Goal: Task Accomplishment & Management: Use online tool/utility

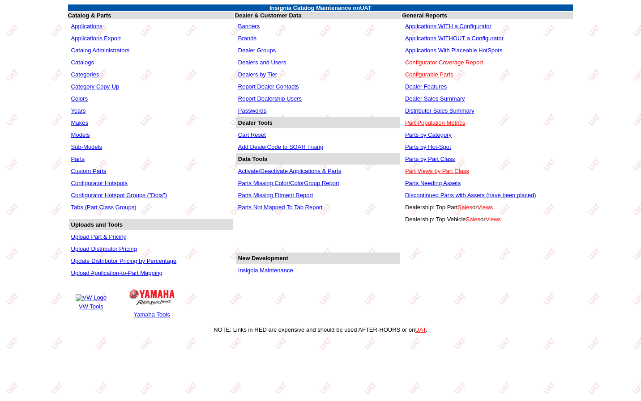
click at [266, 273] on link "Insignia Maintenance" at bounding box center [265, 270] width 55 height 7
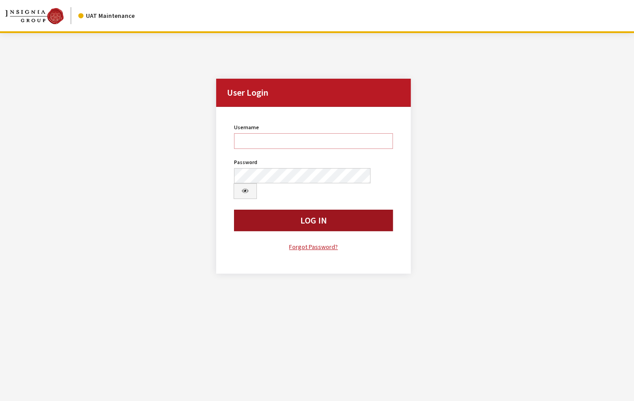
type input "jkrause"
click at [305, 210] on button "Log In" at bounding box center [313, 220] width 159 height 21
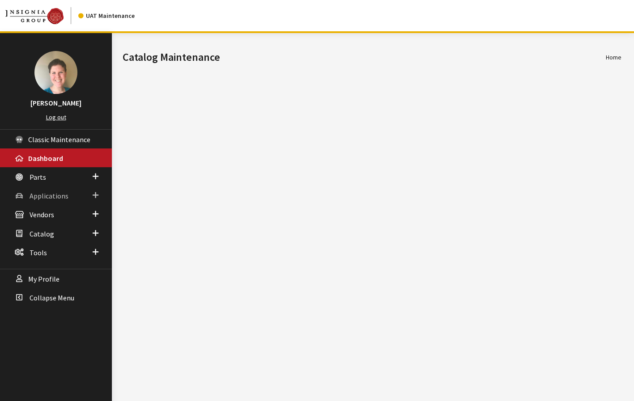
click at [53, 198] on span "Applications" at bounding box center [49, 196] width 39 height 9
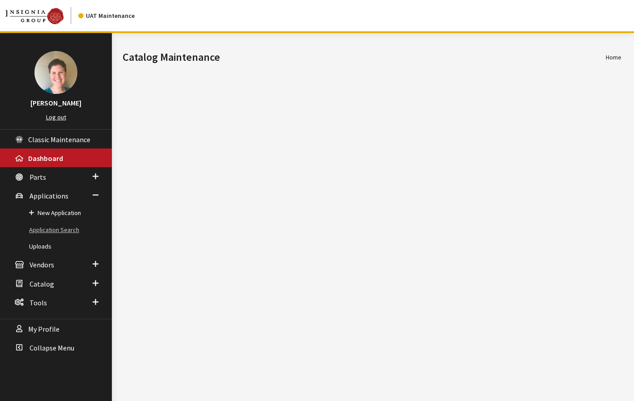
click at [50, 230] on link "Application Search" at bounding box center [56, 230] width 112 height 17
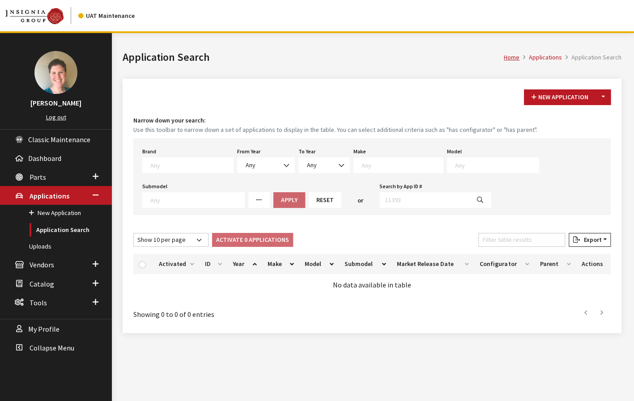
click at [163, 165] on textarea "Search" at bounding box center [191, 165] width 83 height 8
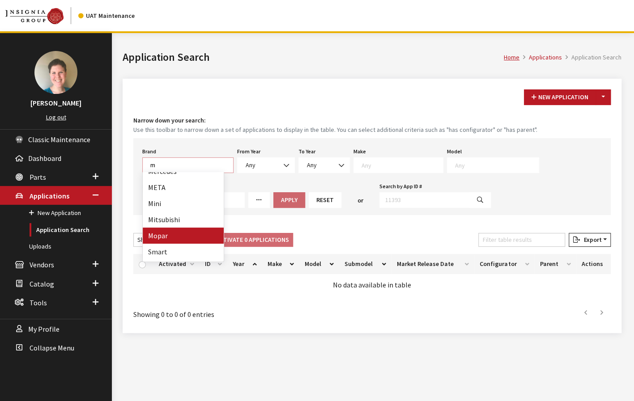
type textarea "m"
select select "3"
select select
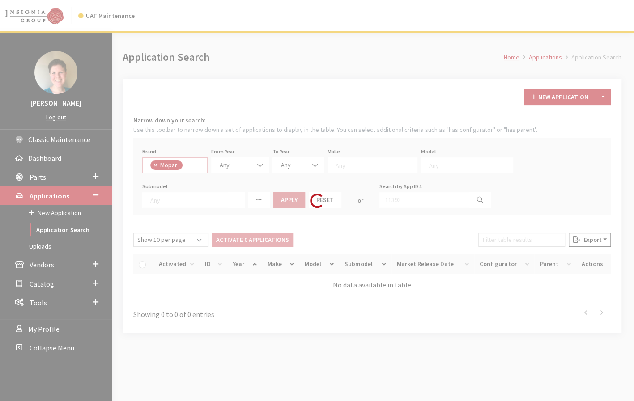
scroll to position [187, 0]
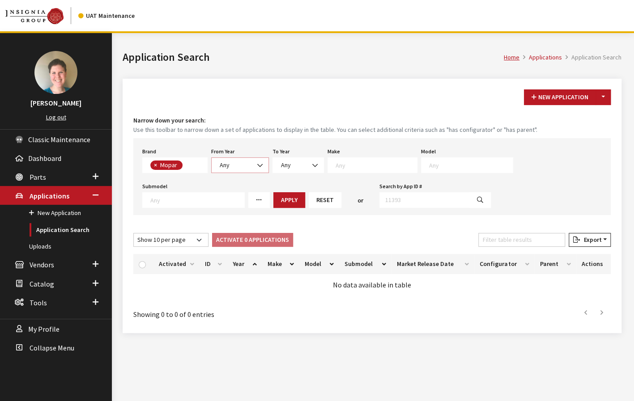
click at [251, 166] on span "Any" at bounding box center [240, 165] width 46 height 9
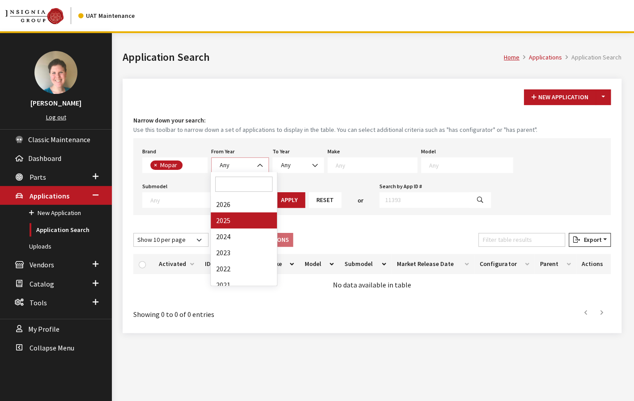
select select "2025"
select select
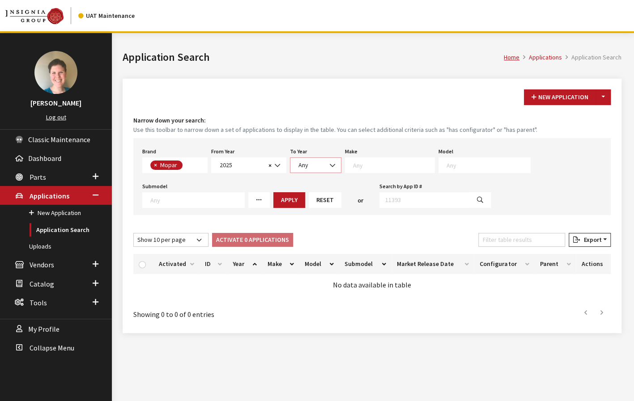
click at [322, 166] on span "Any" at bounding box center [316, 165] width 40 height 9
select select "2025"
select select
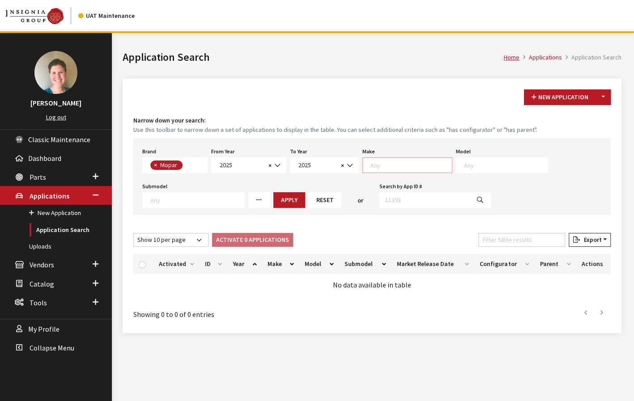
click at [409, 160] on span at bounding box center [410, 164] width 84 height 8
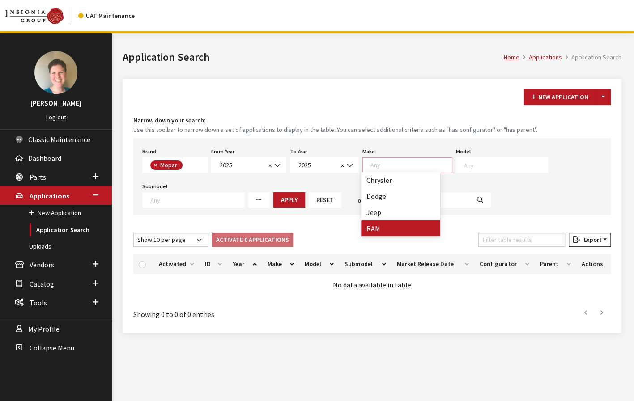
select select "34"
select select
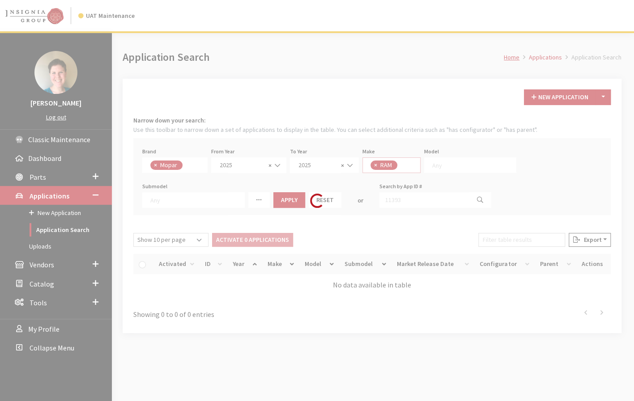
scroll to position [9, 0]
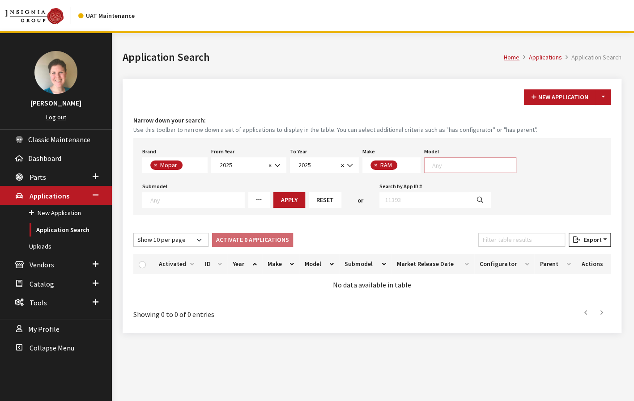
click at [453, 167] on textarea "Search" at bounding box center [474, 165] width 84 height 8
select select "1113"
select select
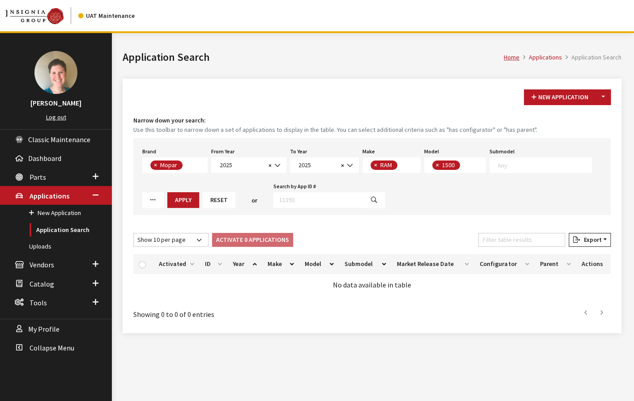
scroll to position [0, 0]
click at [174, 201] on button "Apply" at bounding box center [183, 200] width 32 height 16
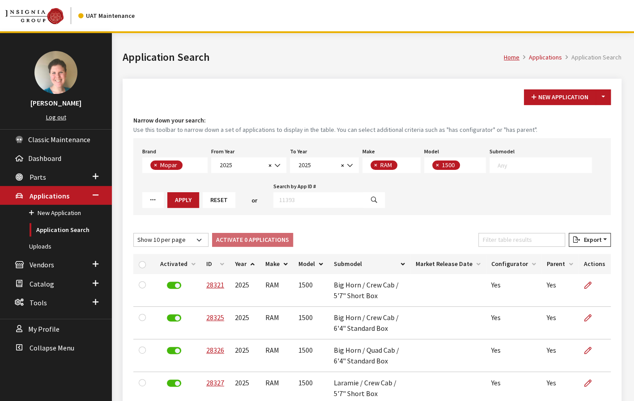
click at [221, 192] on button "Reset" at bounding box center [219, 200] width 33 height 16
